Goal: Transaction & Acquisition: Purchase product/service

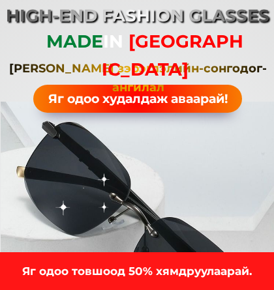
click at [226, 277] on h3 "Яг одоо товшоод 50% хямдруулаарай." at bounding box center [137, 272] width 274 height 18
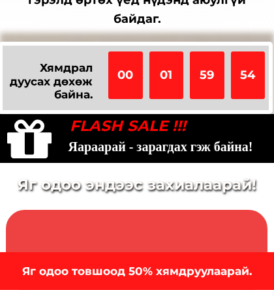
scroll to position [3331, 0]
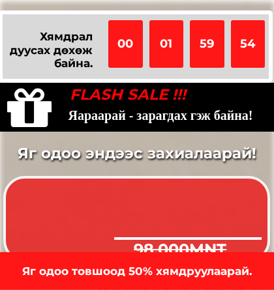
click at [229, 245] on h3 "98,000MNT" at bounding box center [193, 249] width 119 height 25
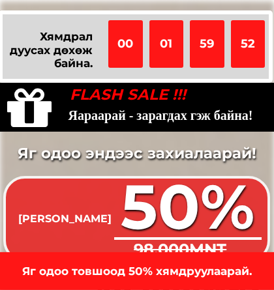
click at [219, 269] on h3 "Яг одоо товшоод 50% хямдруулаарай." at bounding box center [137, 272] width 274 height 18
click at [222, 268] on h3 "Яг одоо товшоод 50% хямдруулаарай." at bounding box center [137, 272] width 274 height 18
click at [217, 268] on h3 "Яг одоо товшоод 50% хямдруулаарай." at bounding box center [137, 272] width 274 height 18
click at [218, 267] on h3 "Яг одоо товшоод 50% хямдруулаарай." at bounding box center [137, 272] width 274 height 18
click at [220, 264] on h3 "Яг одоо товшоод 50% хямдруулаарай." at bounding box center [137, 272] width 274 height 18
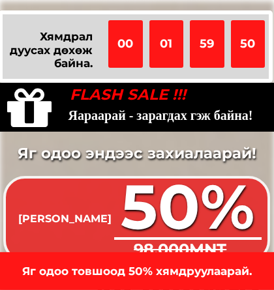
click at [221, 269] on h3 "Яг одоо товшоод 50% хямдруулаарай." at bounding box center [137, 272] width 274 height 18
click at [230, 267] on h3 "Яг одоо товшоод 50% хямдруулаарай." at bounding box center [137, 272] width 274 height 18
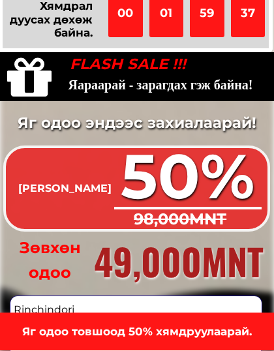
scroll to position [3362, 0]
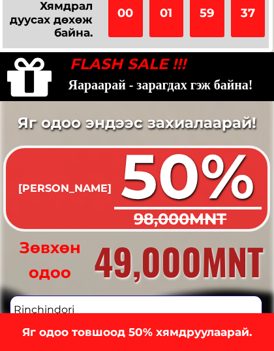
click at [199, 236] on h3 "49,000MNT" at bounding box center [171, 261] width 186 height 59
click at [196, 239] on h3 "49,000MNT" at bounding box center [171, 261] width 186 height 59
click at [199, 242] on h3 "49,000MNT" at bounding box center [171, 261] width 186 height 59
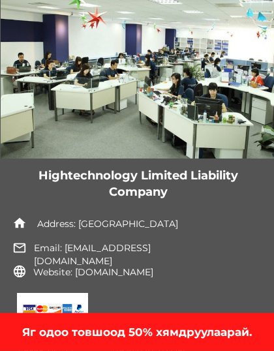
scroll to position [5022, 0]
